Goal: Information Seeking & Learning: Learn about a topic

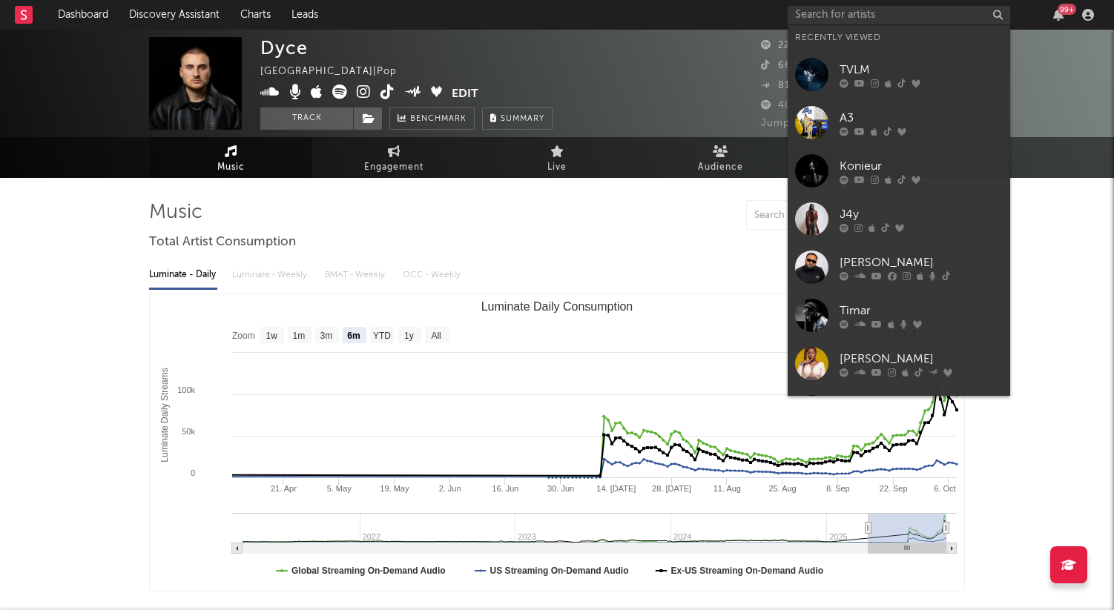
select select "6m"
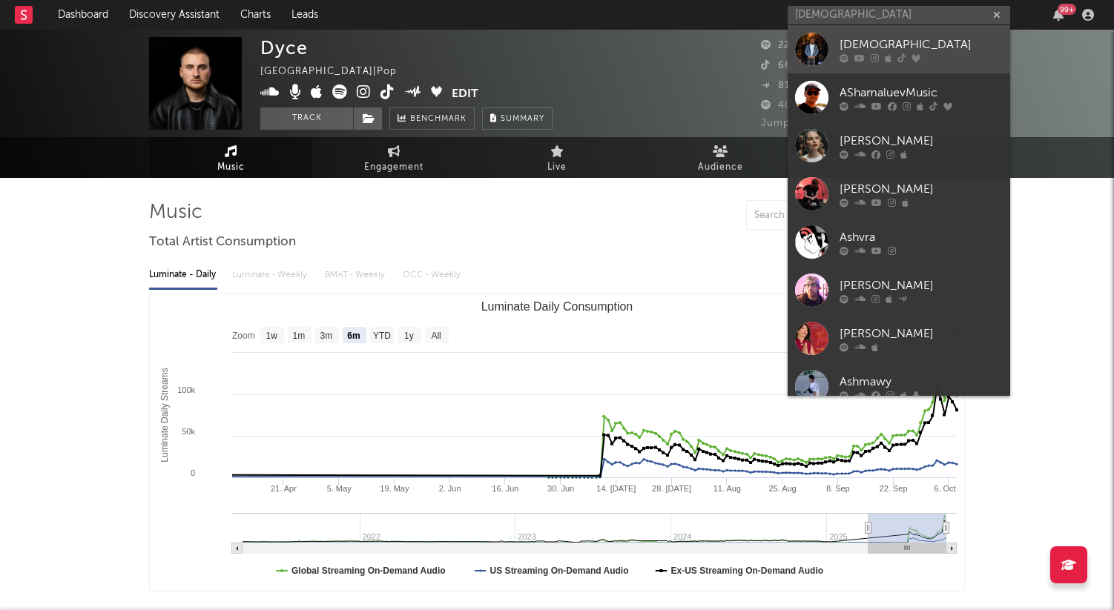
type input "[DEMOGRAPHIC_DATA]"
click at [876, 44] on div "[DEMOGRAPHIC_DATA]" at bounding box center [921, 45] width 163 height 18
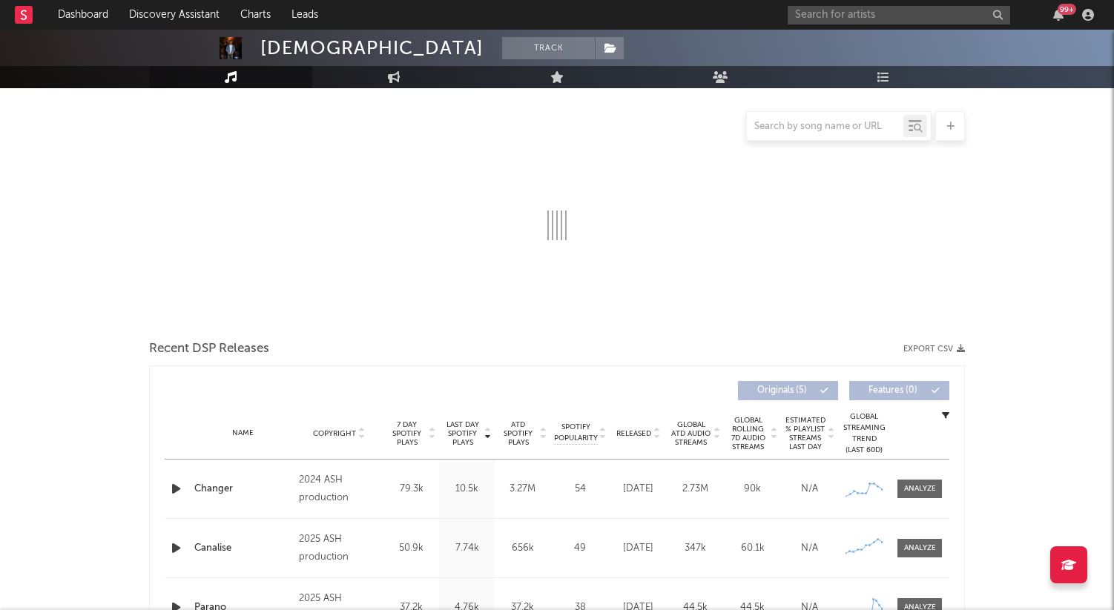
select select "6m"
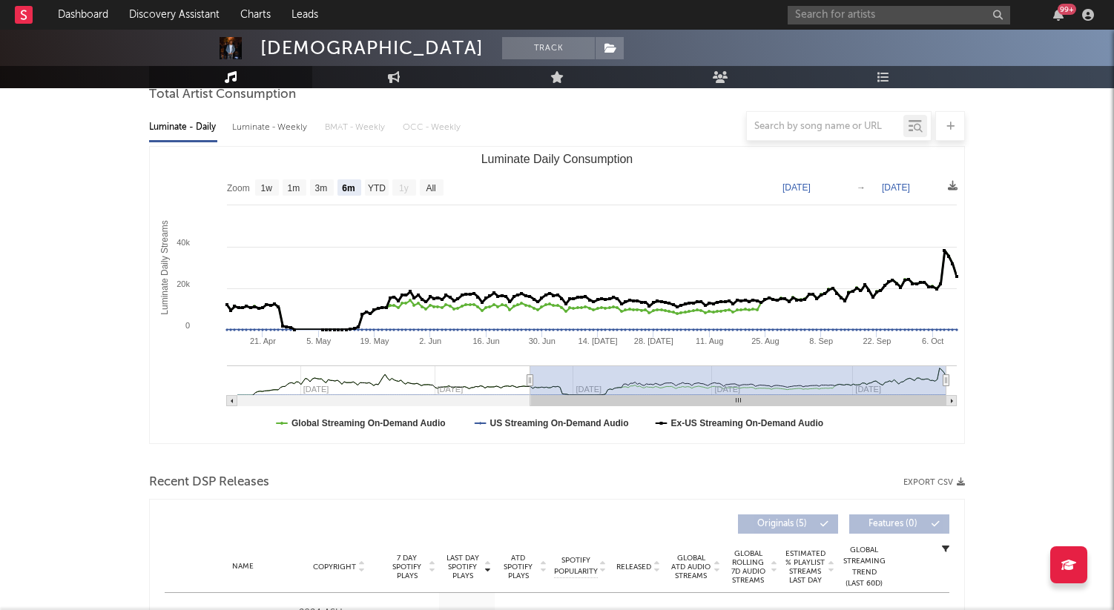
scroll to position [145, 0]
